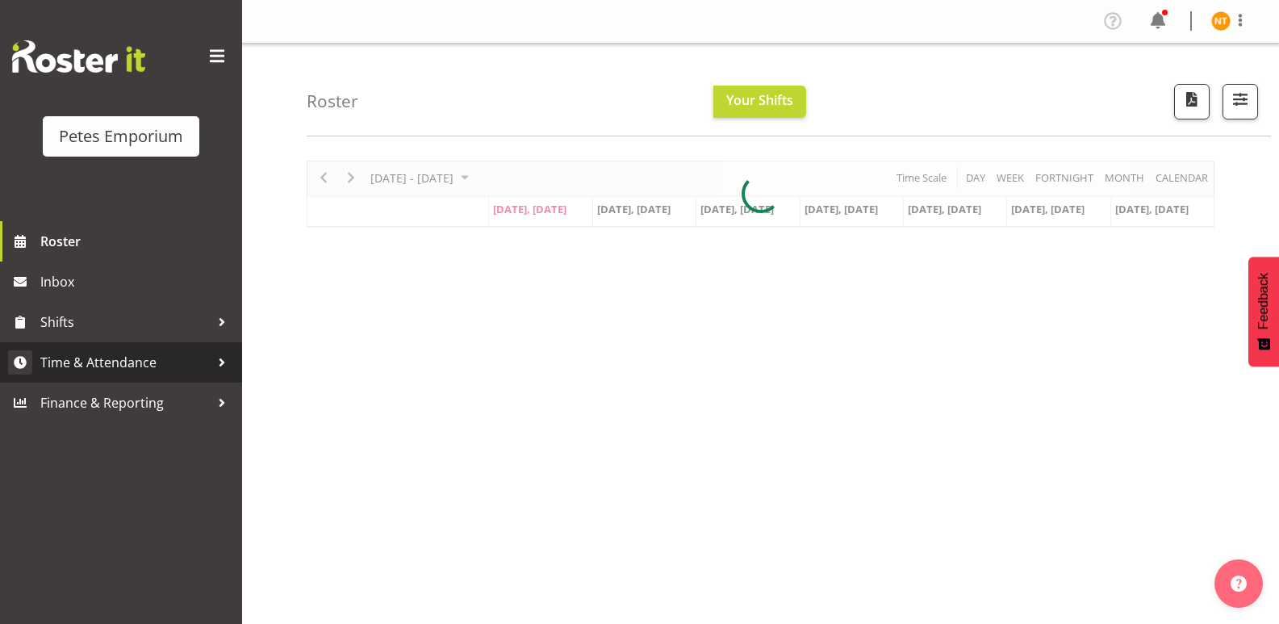
click at [73, 364] on span "Time & Attendance" at bounding box center [124, 362] width 169 height 24
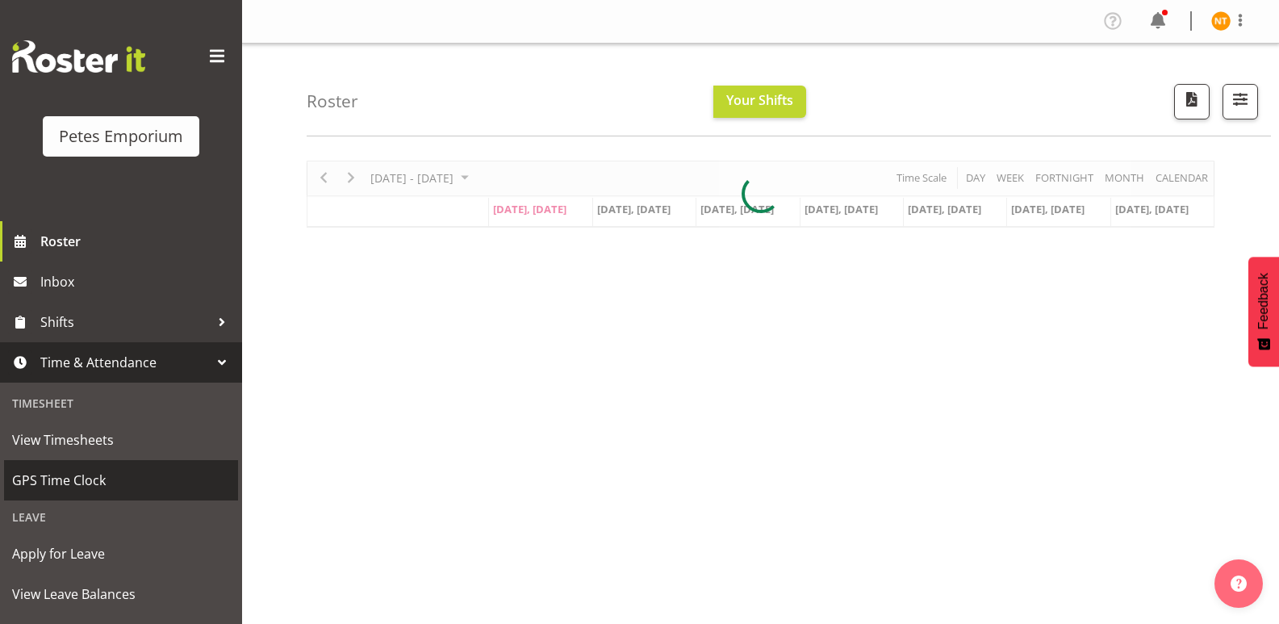
click at [56, 469] on span "GPS Time Clock" at bounding box center [121, 480] width 218 height 24
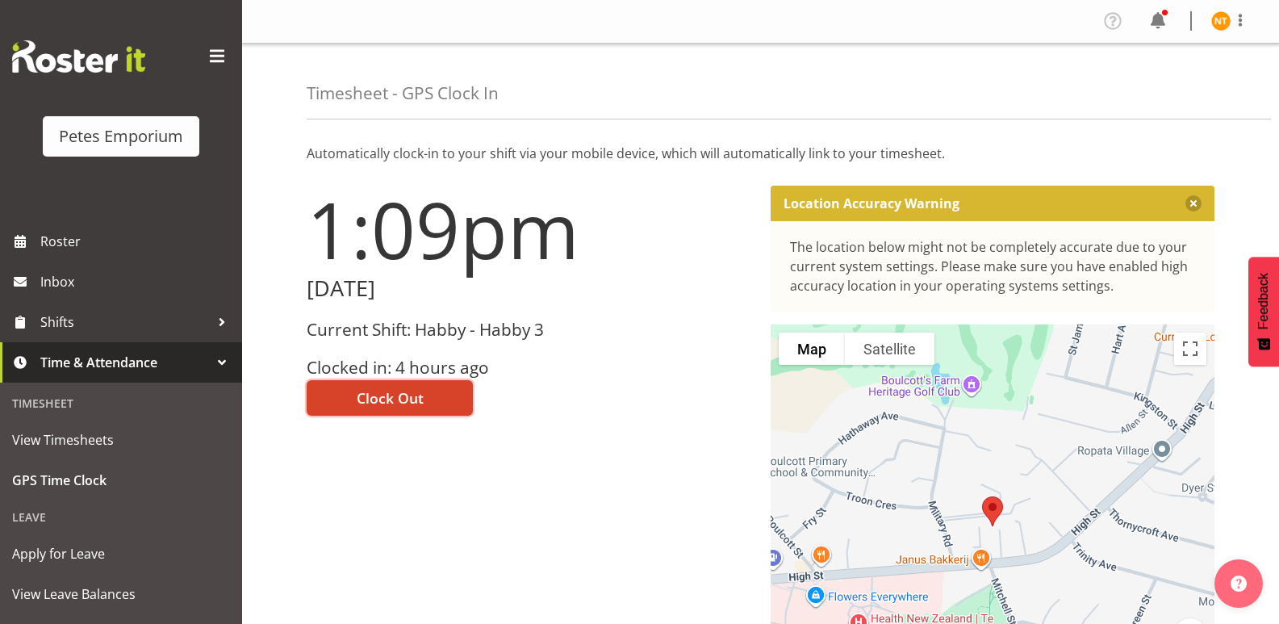
click at [386, 388] on span "Clock Out" at bounding box center [390, 397] width 67 height 21
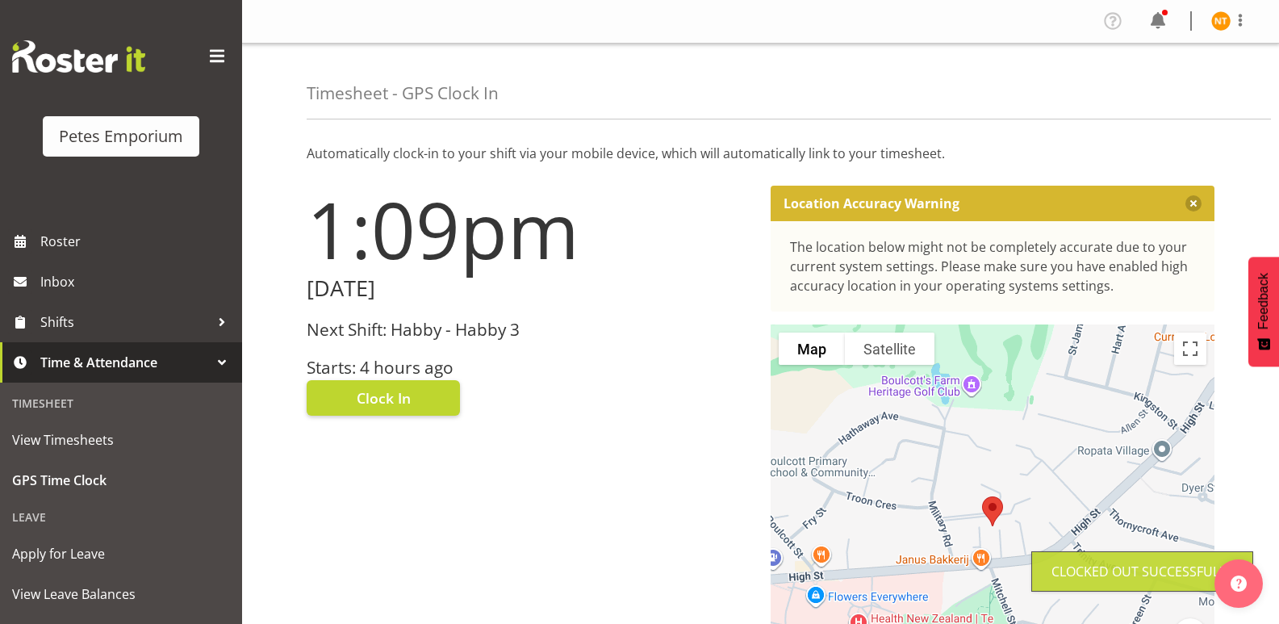
click at [1213, 18] on img at bounding box center [1220, 20] width 19 height 19
click at [1143, 77] on link "Log Out" at bounding box center [1172, 84] width 155 height 29
